Goal: Information Seeking & Learning: Compare options

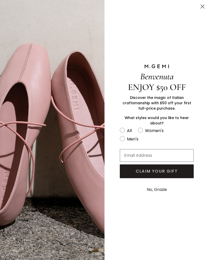
click at [202, 6] on circle "Close dialog" at bounding box center [202, 6] width 8 height 8
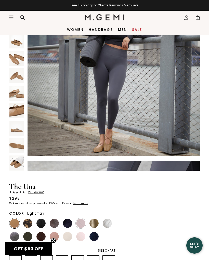
scroll to position [15, 0]
click at [94, 223] on img at bounding box center [93, 223] width 9 height 9
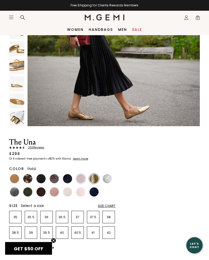
scroll to position [100, 0]
click at [106, 183] on img at bounding box center [107, 178] width 9 height 9
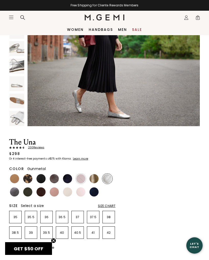
click at [17, 192] on img at bounding box center [14, 191] width 9 height 9
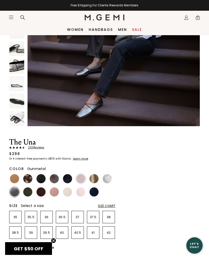
click at [96, 177] on img at bounding box center [93, 178] width 9 height 9
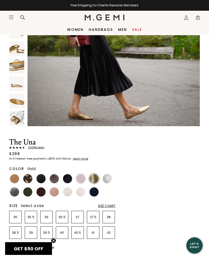
click at [15, 86] on img at bounding box center [16, 83] width 15 height 15
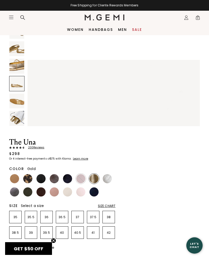
scroll to position [1240, 0]
